Goal: Information Seeking & Learning: Learn about a topic

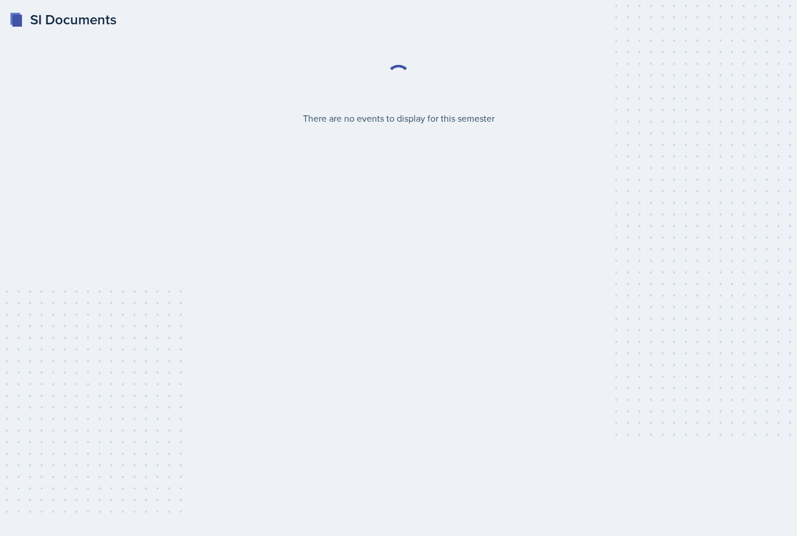
select select "2bed604d-1099-4043-b1bc-2365e8740244"
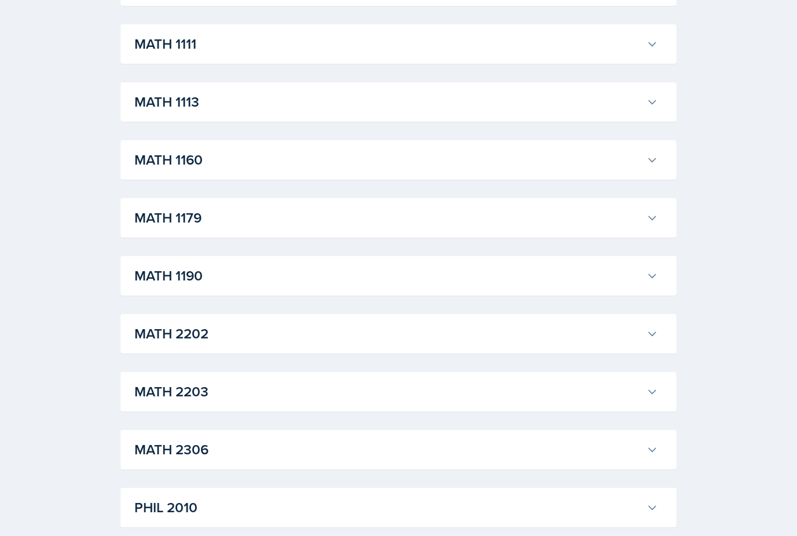
scroll to position [1066, 0]
click at [603, 332] on h3 "MATH 2202" at bounding box center [387, 333] width 507 height 21
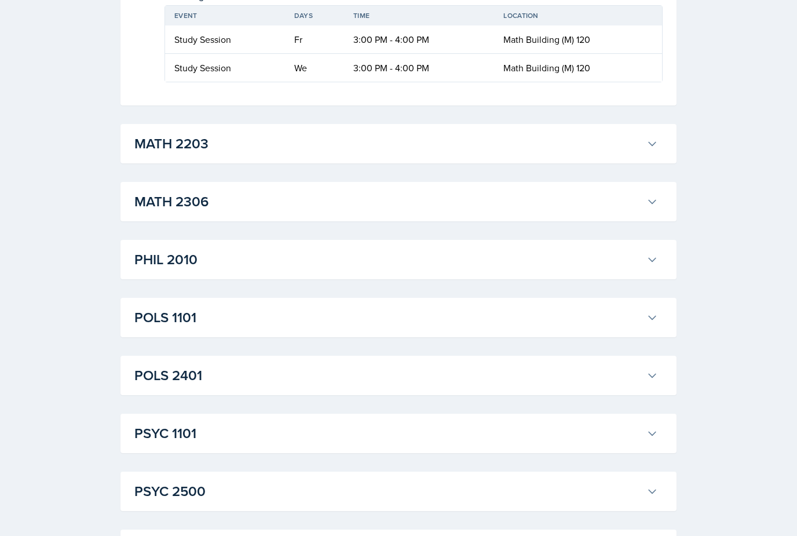
scroll to position [2345, 0]
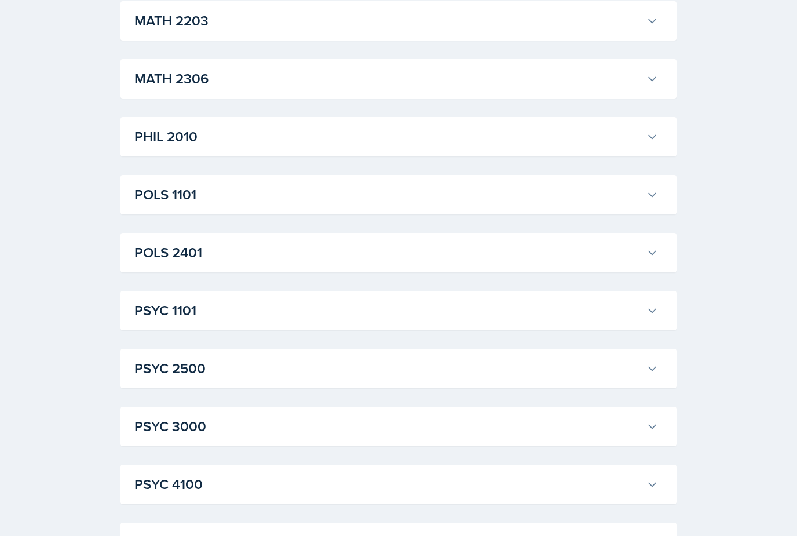
click at [589, 310] on h3 "PSYC 1101" at bounding box center [387, 311] width 507 height 21
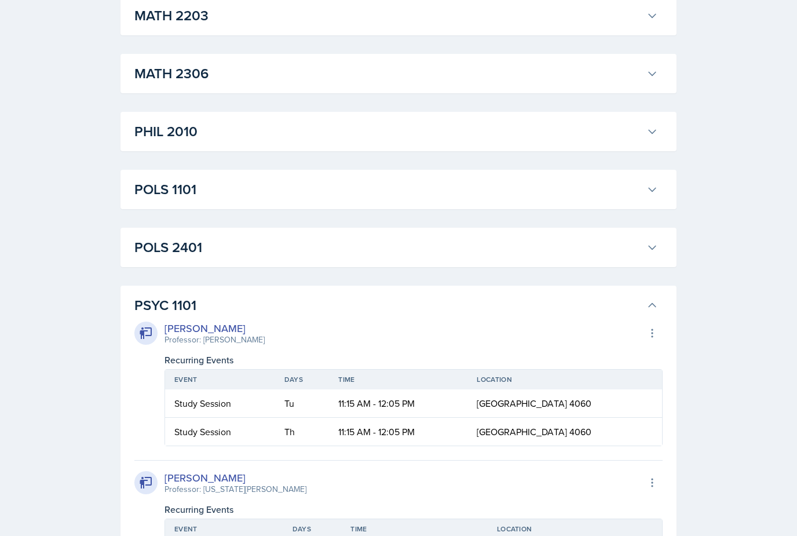
click at [607, 316] on h3 "PSYC 1101" at bounding box center [387, 305] width 507 height 21
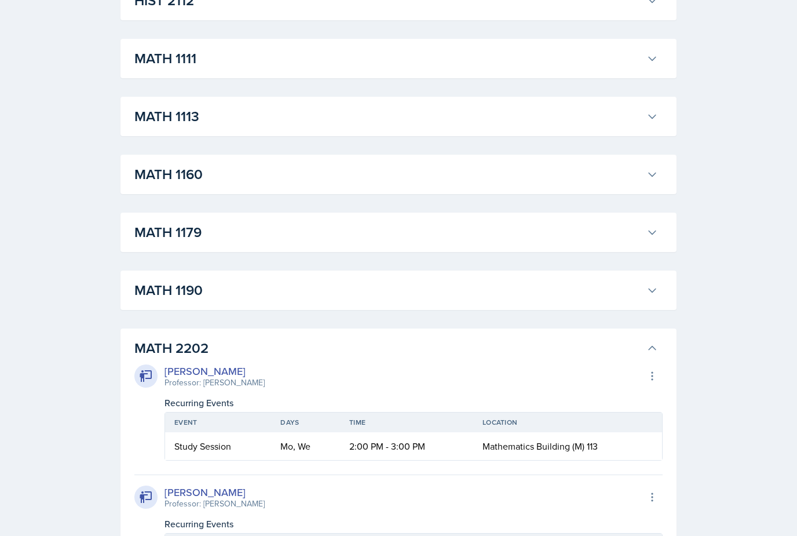
scroll to position [1047, 0]
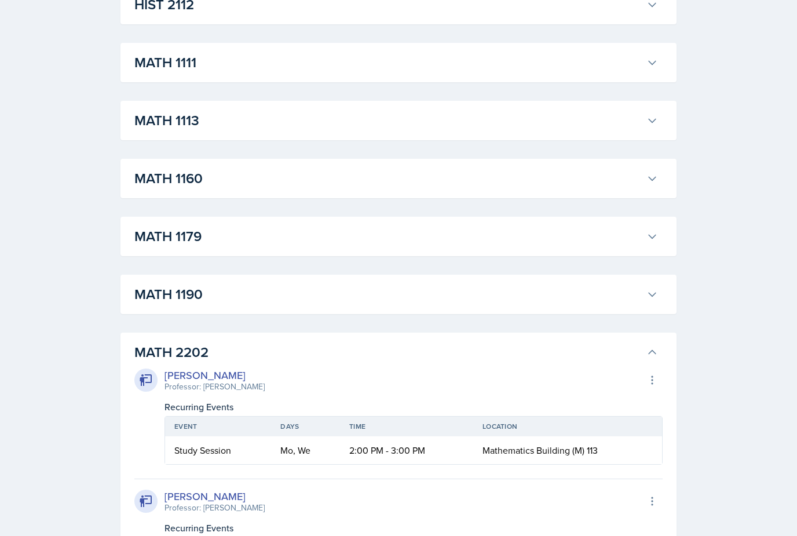
click at [601, 348] on h3 "MATH 2202" at bounding box center [387, 352] width 507 height 21
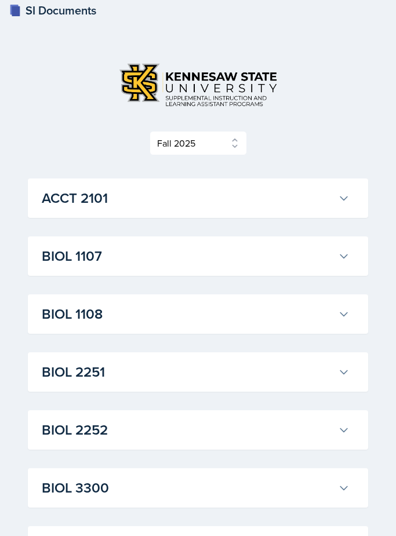
scroll to position [2, 0]
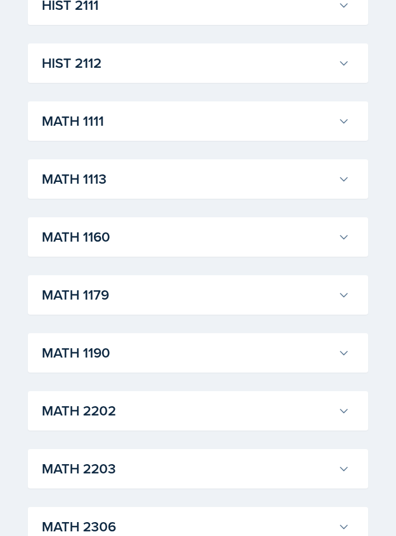
click at [336, 433] on div "ACCT 2101 [PERSON_NAME] Professor: [PERSON_NAME] Export to Google Calendar Recu…" at bounding box center [198, 121] width 340 height 1777
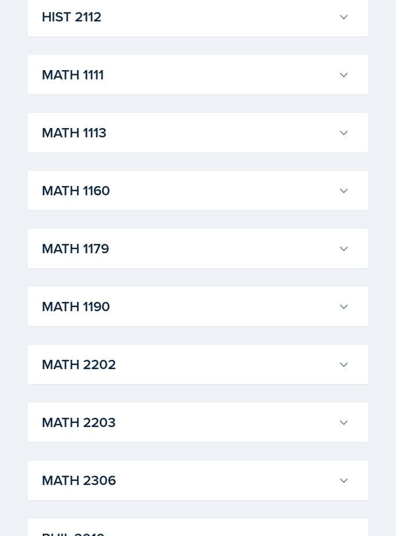
click at [336, 366] on button "MATH 2202" at bounding box center [195, 364] width 312 height 25
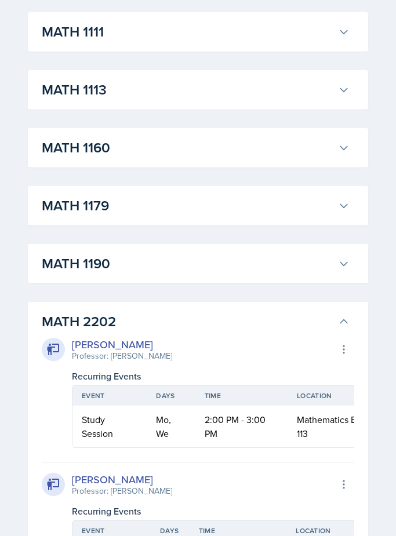
scroll to position [1043, 0]
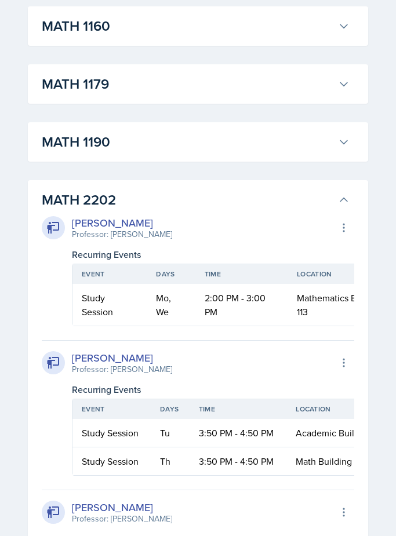
click at [334, 192] on button "MATH 2202" at bounding box center [195, 200] width 312 height 25
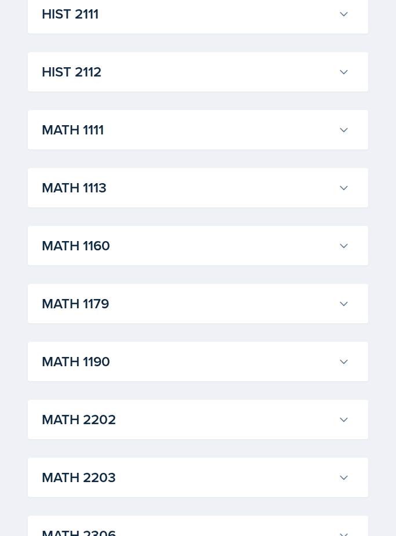
scroll to position [945, 0]
click at [180, 413] on h3 "MATH 2202" at bounding box center [187, 418] width 291 height 21
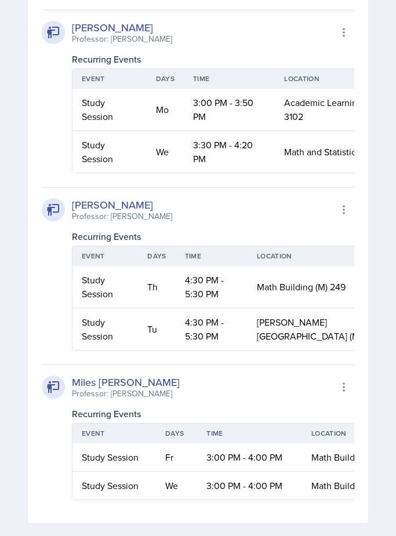
scroll to position [1994, 0]
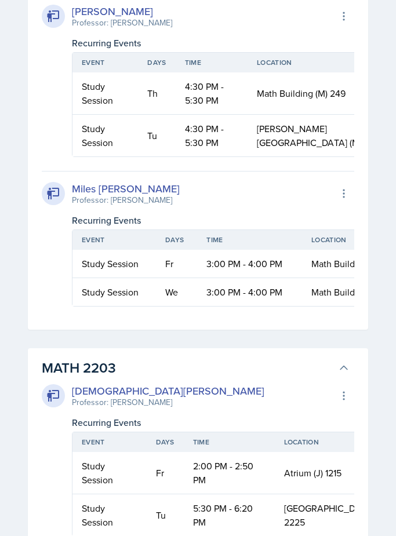
scroll to position [2183, 0]
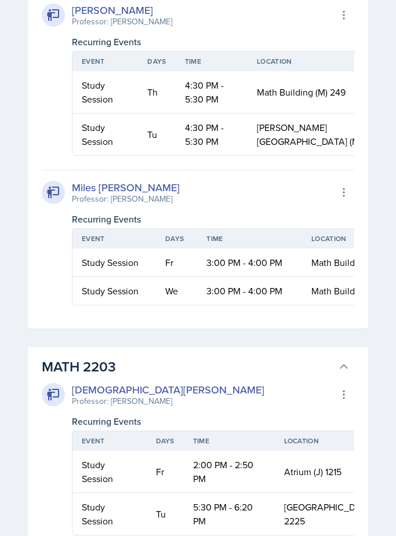
click at [278, 357] on h3 "MATH 2203" at bounding box center [187, 367] width 291 height 21
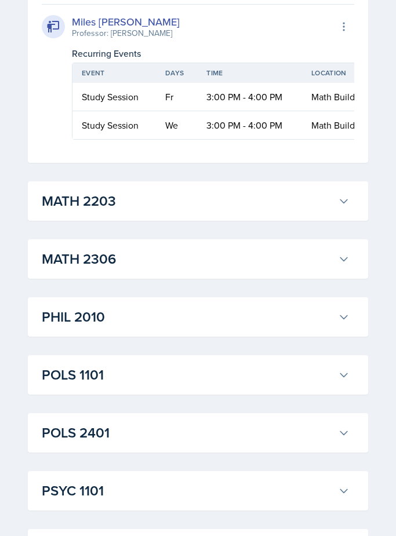
scroll to position [2350, 0]
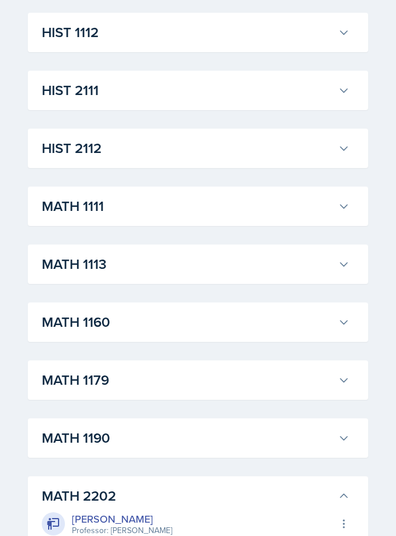
click at [266, 489] on h3 "MATH 2202" at bounding box center [187, 495] width 291 height 21
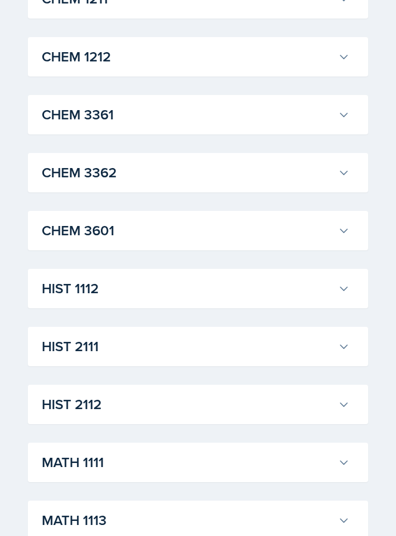
scroll to position [609, 0]
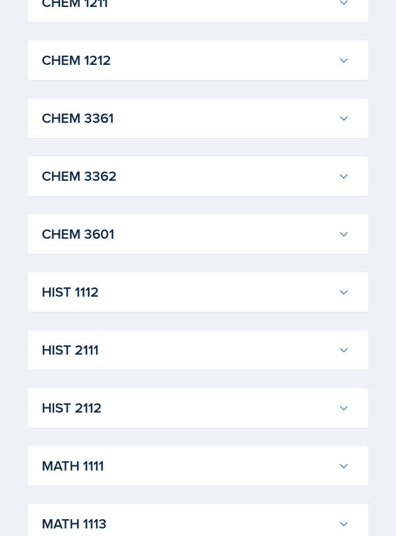
click at [305, 279] on button "HIST 1112" at bounding box center [195, 291] width 312 height 25
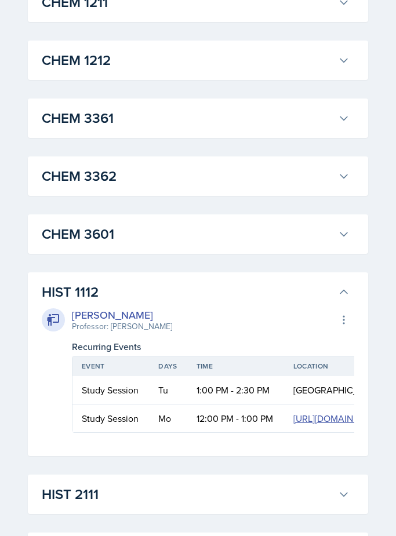
click at [320, 287] on h3 "HIST 1112" at bounding box center [187, 292] width 291 height 21
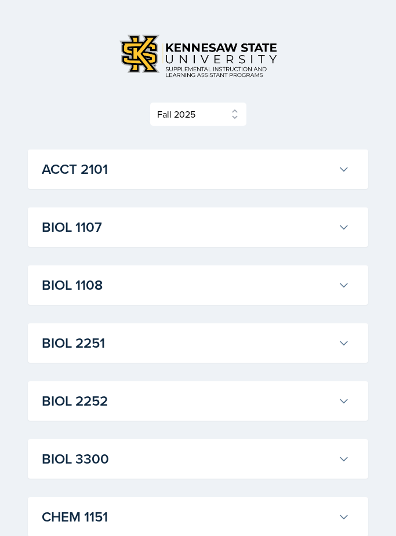
scroll to position [0, 0]
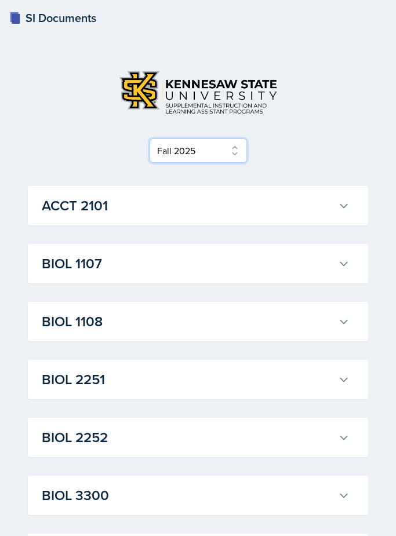
click at [228, 138] on select "Select Semester Fall 2025 Summer 2025 Spring 2025 Fall 2024 Summer 2024 Spring …" at bounding box center [197, 150] width 97 height 24
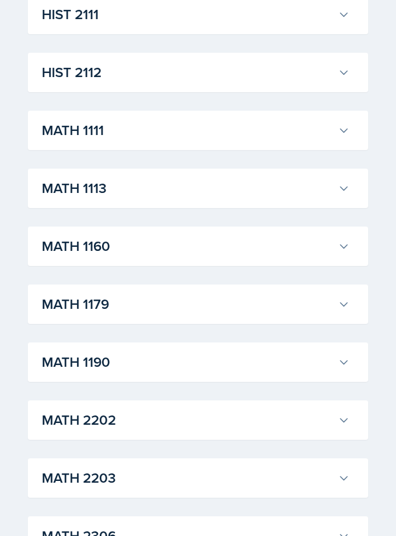
click at [309, 118] on button "MATH 1111" at bounding box center [195, 130] width 312 height 25
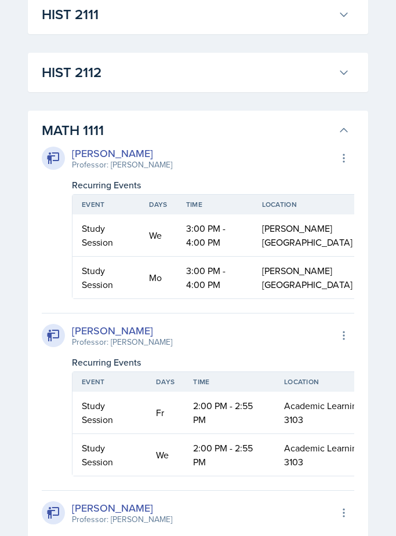
click at [303, 126] on h3 "MATH 1111" at bounding box center [187, 130] width 291 height 21
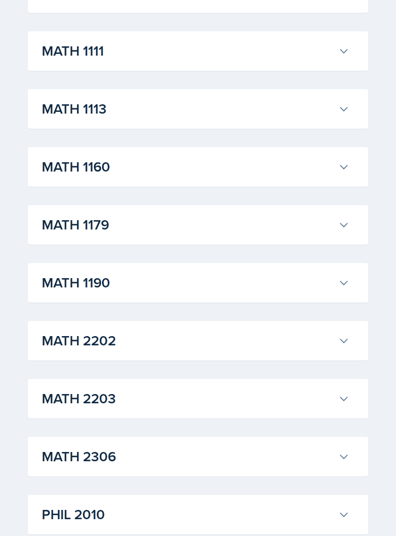
click at [335, 283] on button "MATH 1190" at bounding box center [195, 282] width 312 height 25
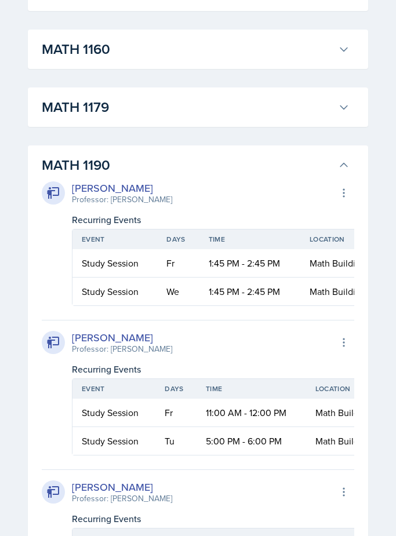
click at [338, 164] on icon at bounding box center [344, 166] width 12 height 12
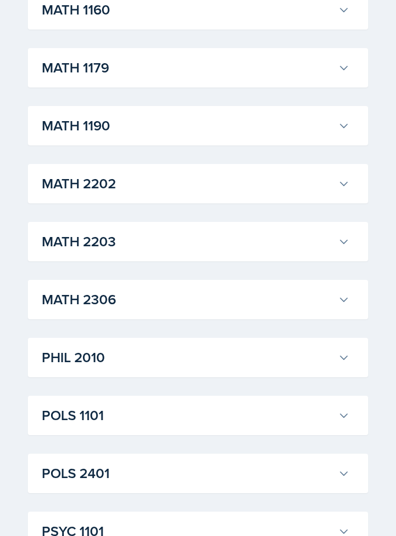
scroll to position [1180, 0]
